Goal: Task Accomplishment & Management: Complete application form

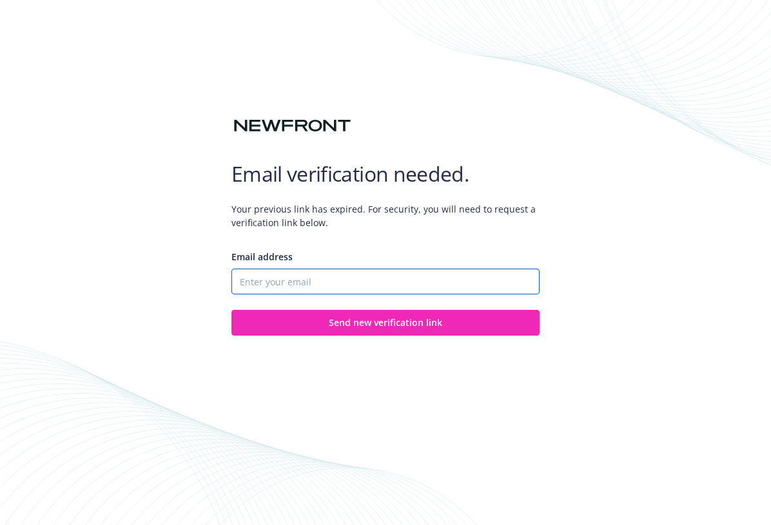
click at [455, 273] on input "Email address" at bounding box center [385, 282] width 308 height 26
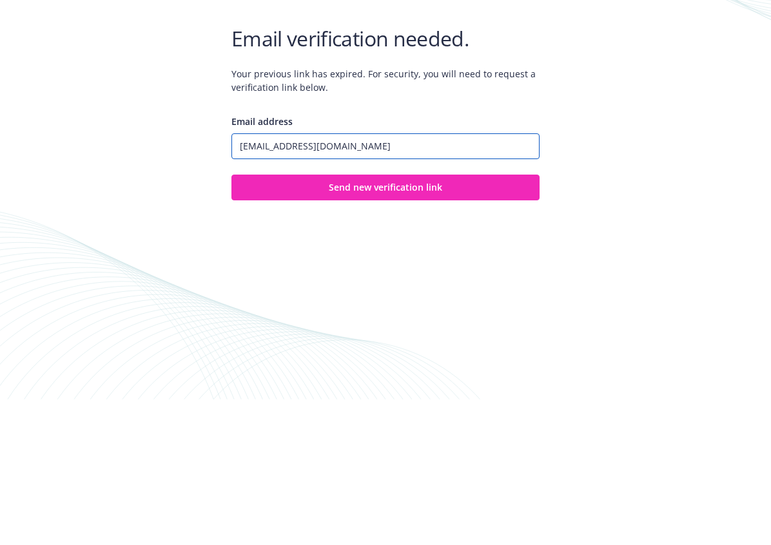
type input "[EMAIL_ADDRESS][DOMAIN_NAME]"
click at [438, 250] on div "Email address [EMAIL_ADDRESS][DOMAIN_NAME] Send new verification link" at bounding box center [385, 298] width 308 height 96
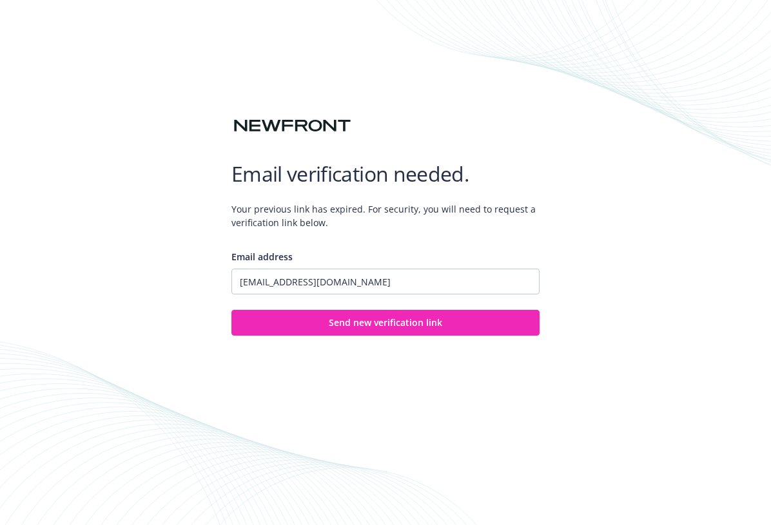
click at [420, 327] on span "Send new verification link" at bounding box center [385, 322] width 113 height 12
